Goal: Task Accomplishment & Management: Use online tool/utility

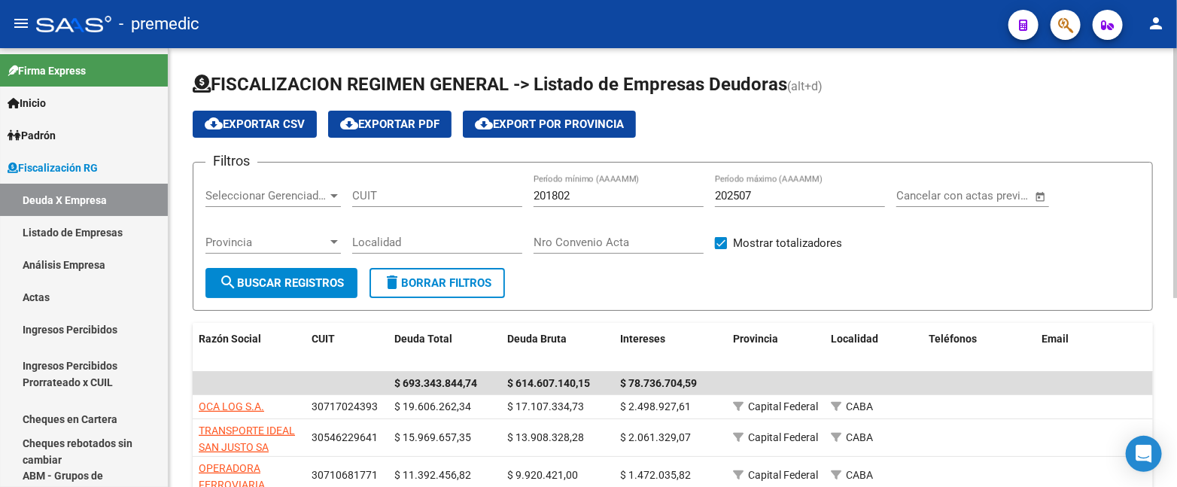
click at [769, 199] on input "202507" at bounding box center [800, 196] width 170 height 14
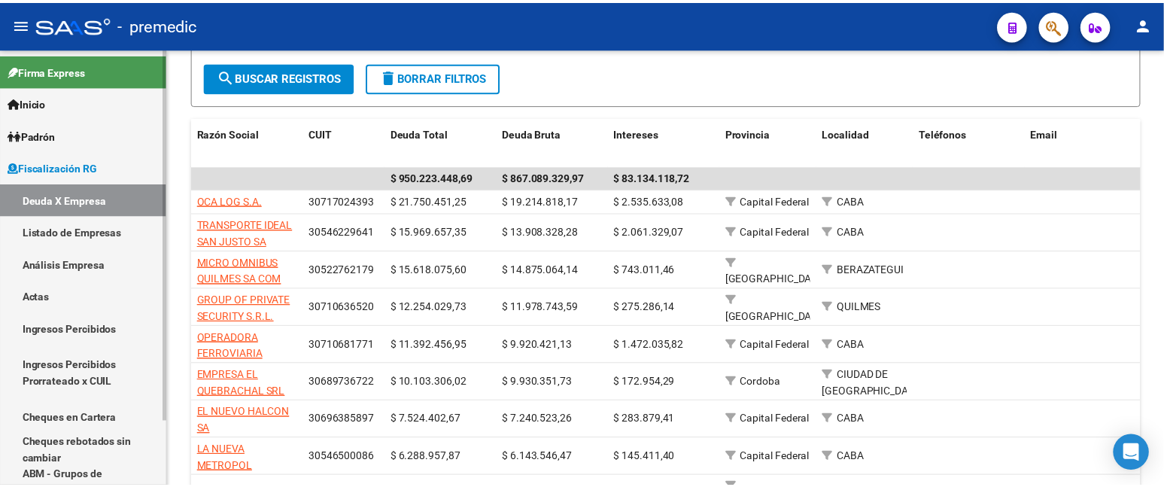
scroll to position [167, 0]
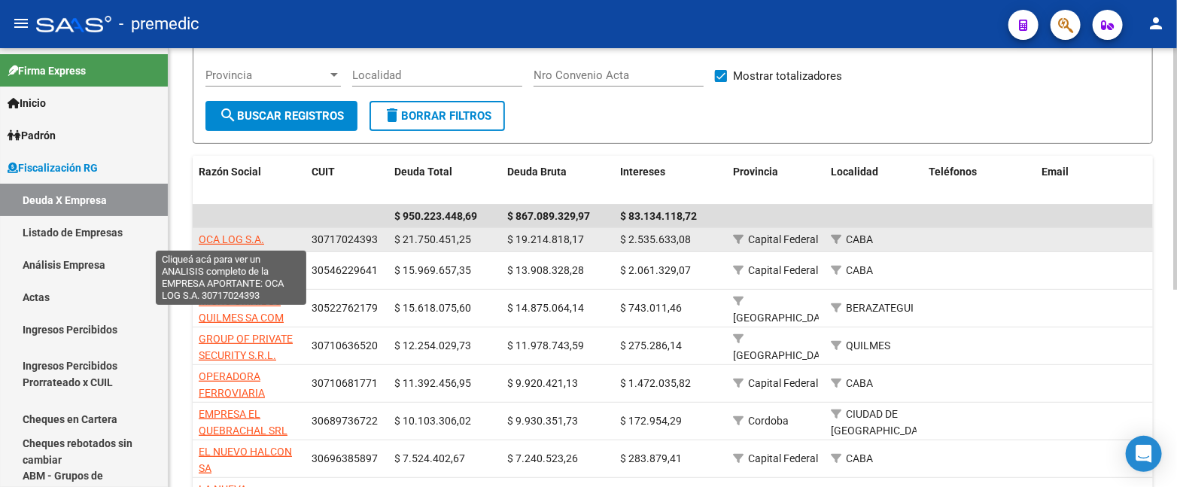
type input "202508"
click at [214, 238] on span "OCA LOG S.A." at bounding box center [231, 239] width 65 height 12
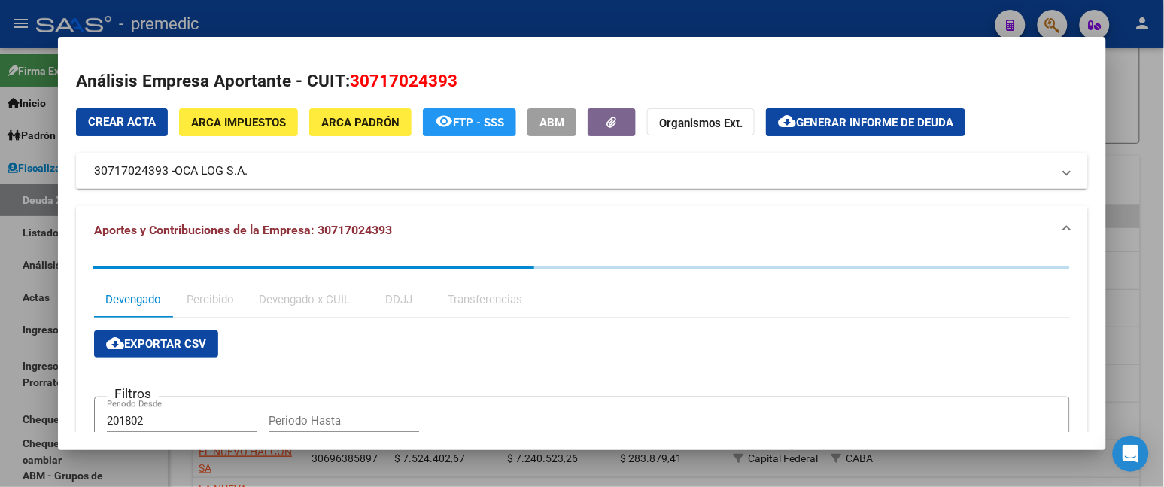
click at [612, 111] on button "button" at bounding box center [612, 122] width 48 height 28
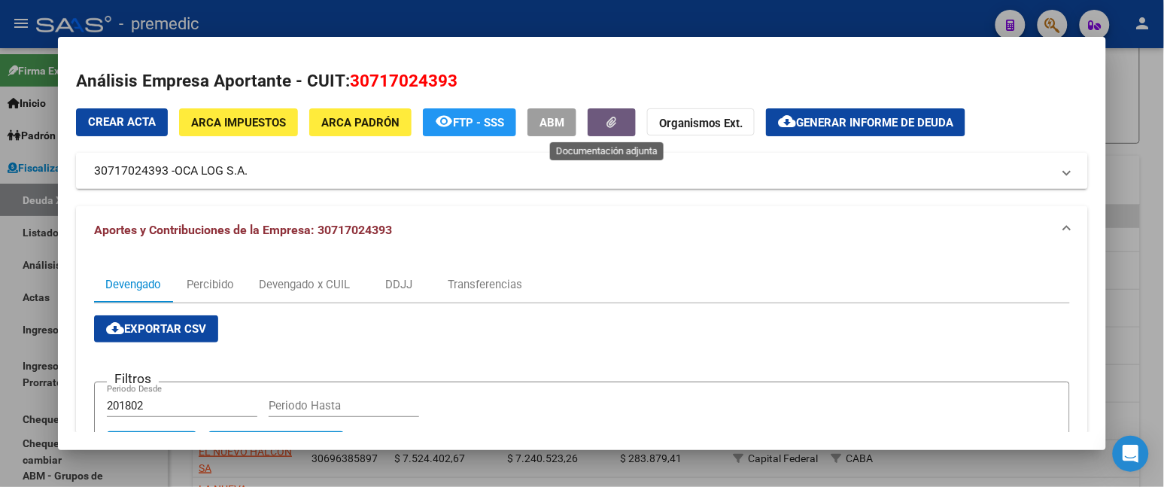
click at [668, 125] on strong "Organismos Ext." at bounding box center [701, 124] width 84 height 14
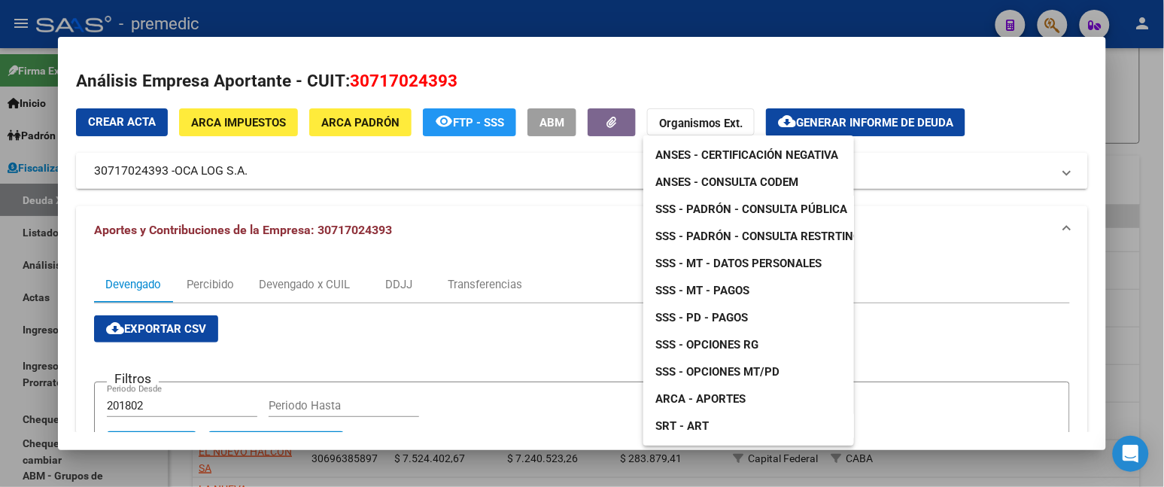
click at [682, 53] on div at bounding box center [582, 243] width 1164 height 487
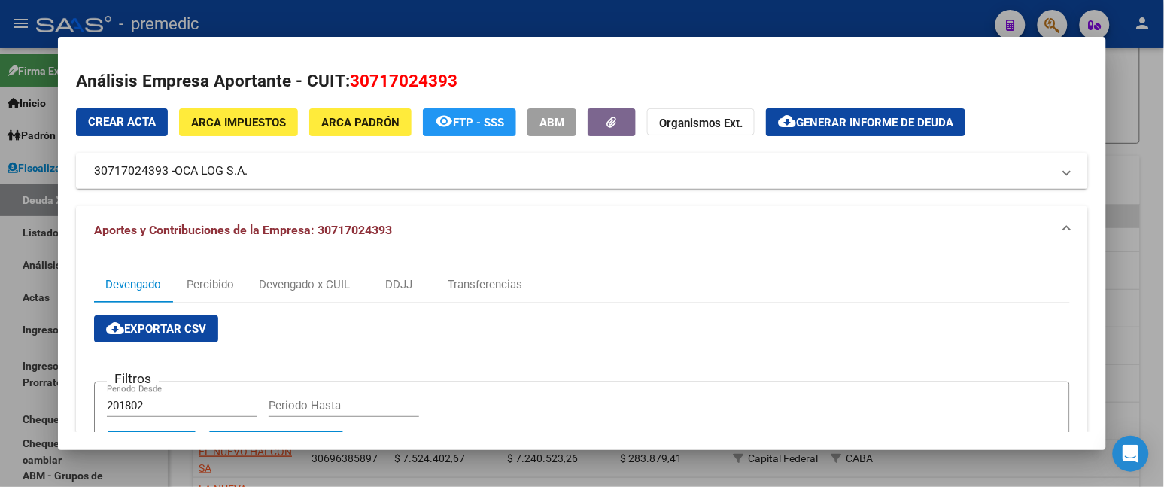
click at [134, 123] on span "Crear Acta" at bounding box center [122, 122] width 68 height 14
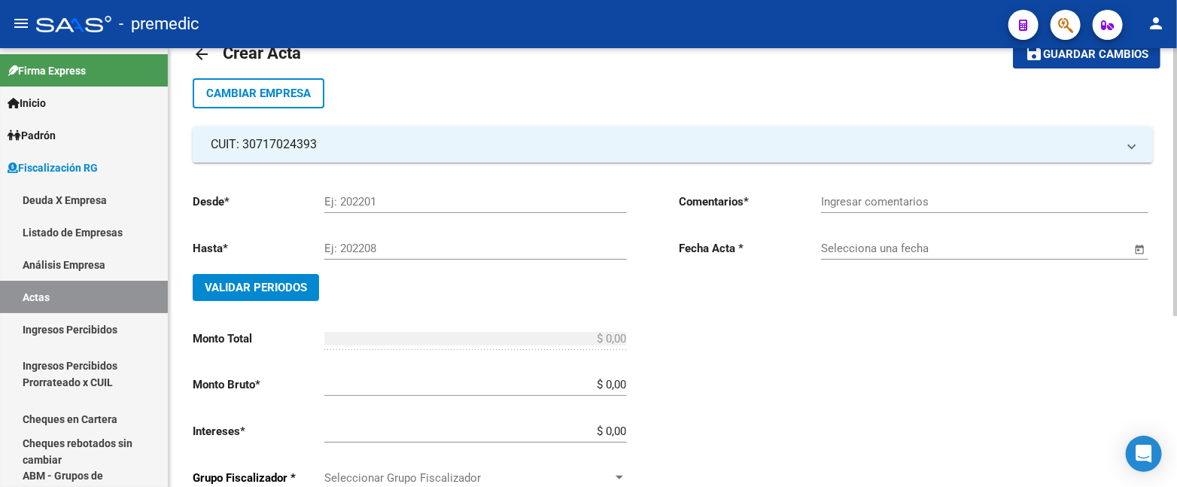
scroll to position [30, 0]
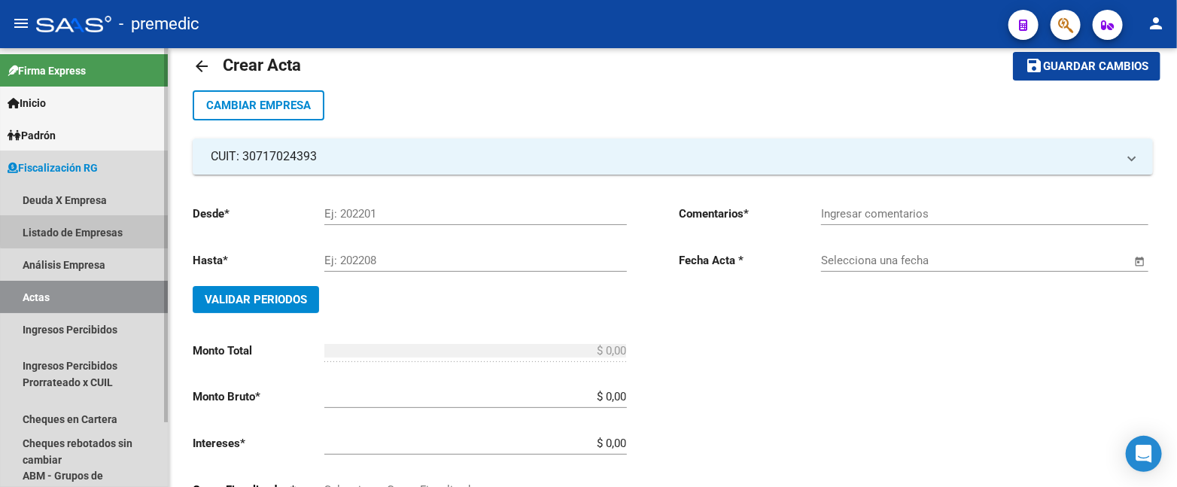
click at [116, 224] on link "Listado de Empresas" at bounding box center [84, 232] width 168 height 32
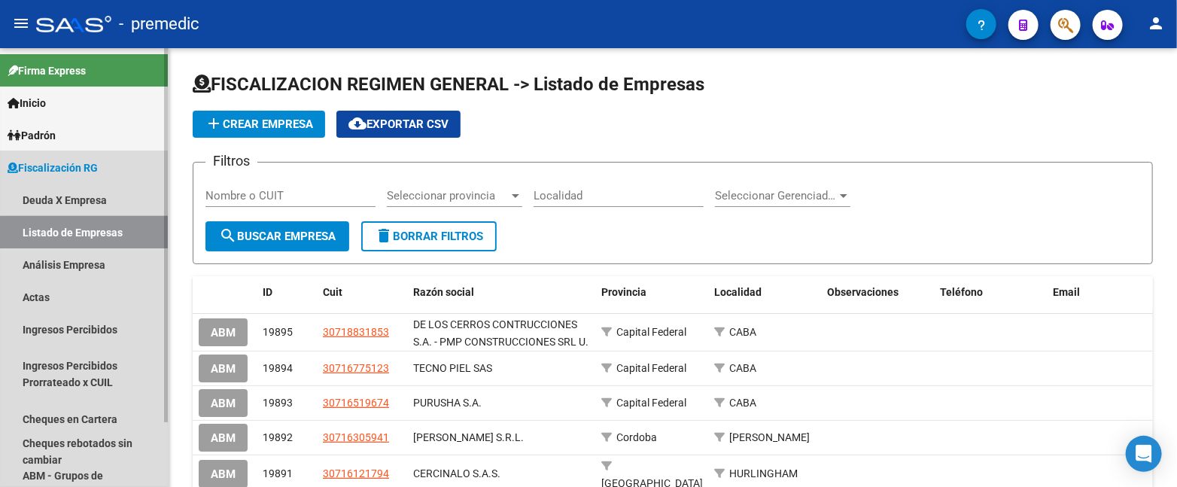
click at [107, 244] on link "Listado de Empresas" at bounding box center [84, 232] width 168 height 32
click at [111, 267] on link "Análisis Empresa" at bounding box center [84, 264] width 168 height 32
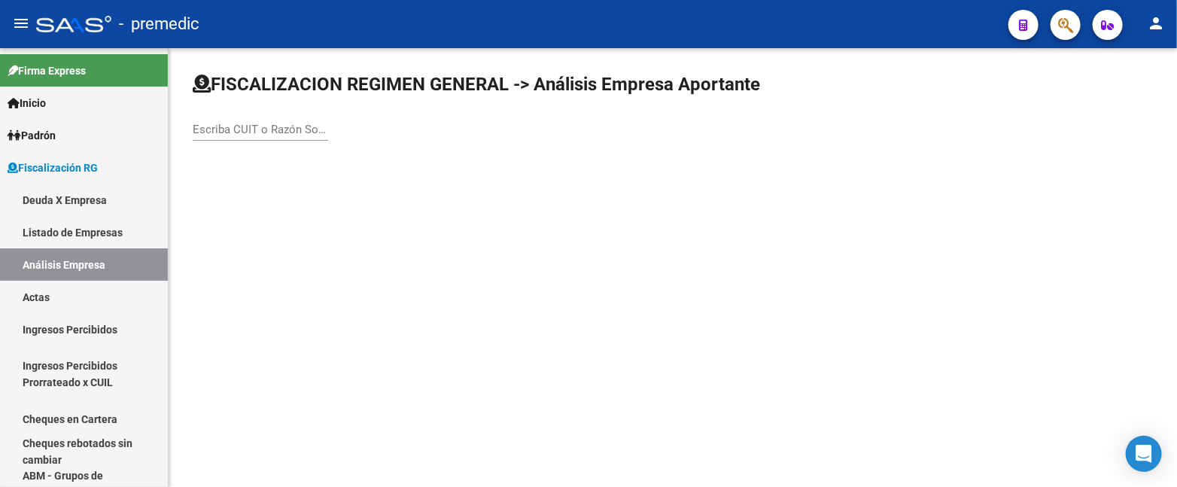
click at [252, 130] on input "Escriba CUIT o Razón Social para buscar" at bounding box center [260, 130] width 135 height 14
